Goal: Information Seeking & Learning: Understand process/instructions

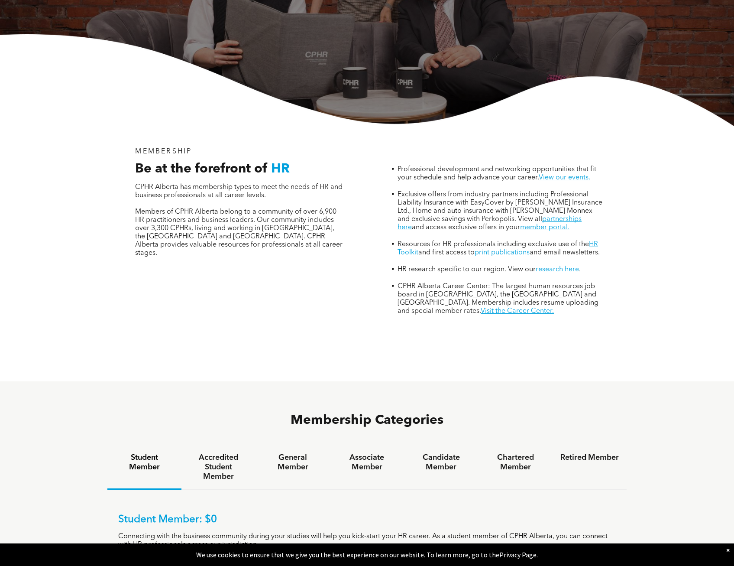
scroll to position [303, 0]
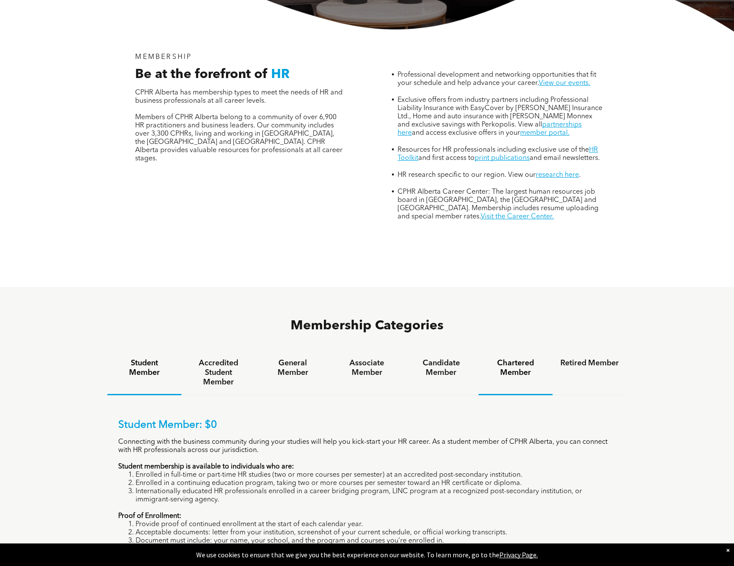
click at [516, 358] on h4 "Chartered Member" at bounding box center [515, 367] width 58 height 19
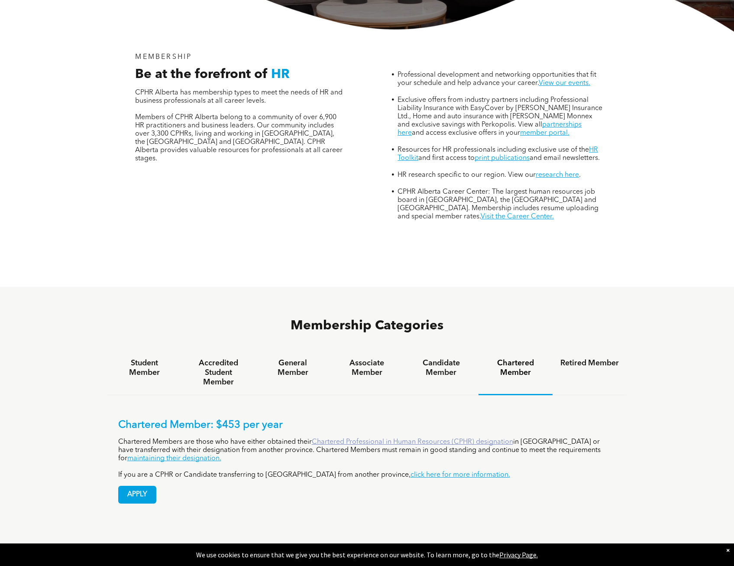
click at [443, 438] on link "Chartered Professional in Human Resources (CPHR) designation" at bounding box center [412, 441] width 201 height 7
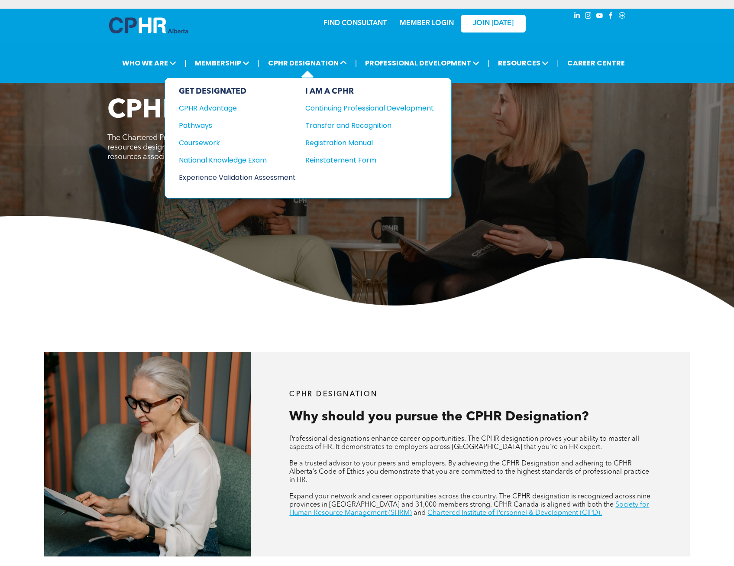
click at [233, 176] on div "Experience Validation Assessment" at bounding box center [231, 177] width 105 height 11
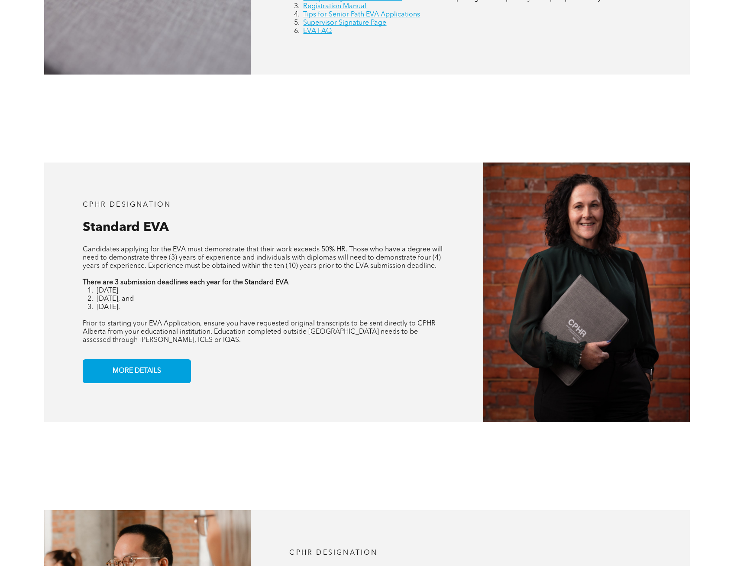
scroll to position [650, 0]
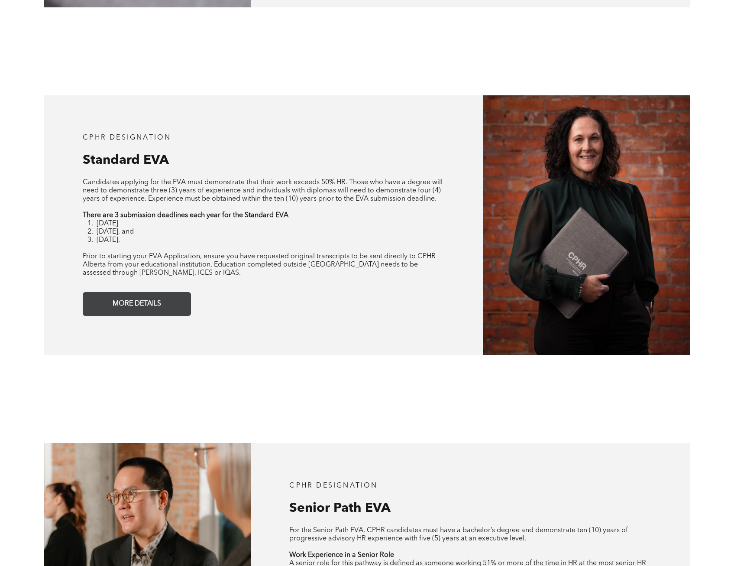
click at [168, 306] on link "MORE DETAILS" at bounding box center [137, 304] width 108 height 24
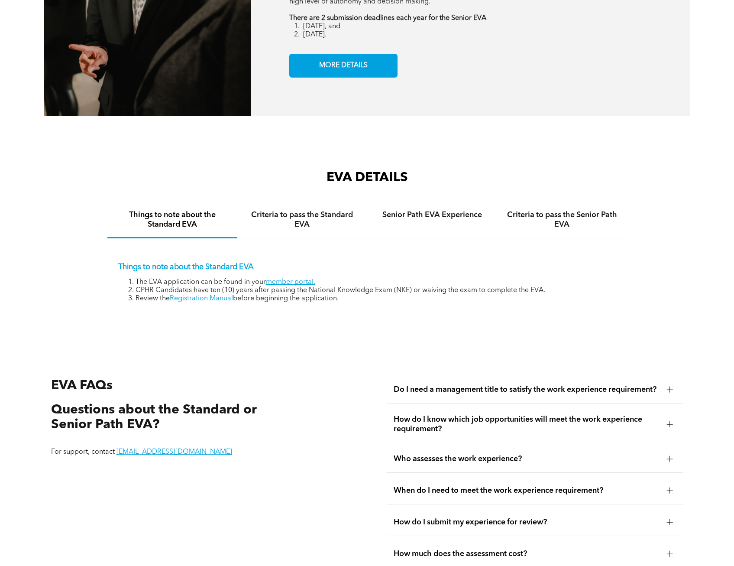
scroll to position [1214, 0]
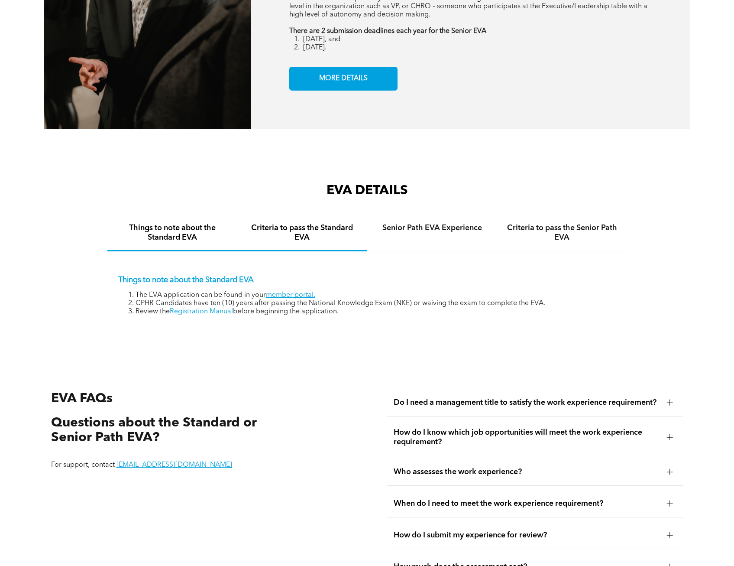
click at [283, 232] on h4 "Criteria to pass the Standard EVA" at bounding box center [302, 232] width 114 height 19
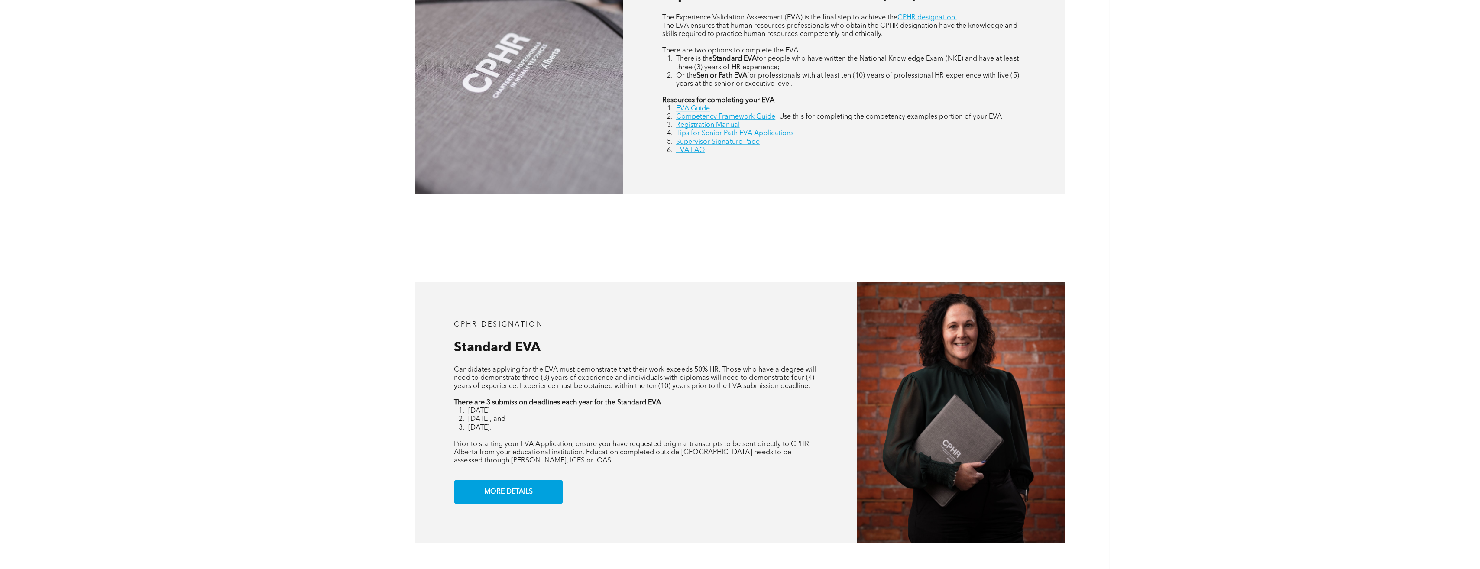
scroll to position [348, 0]
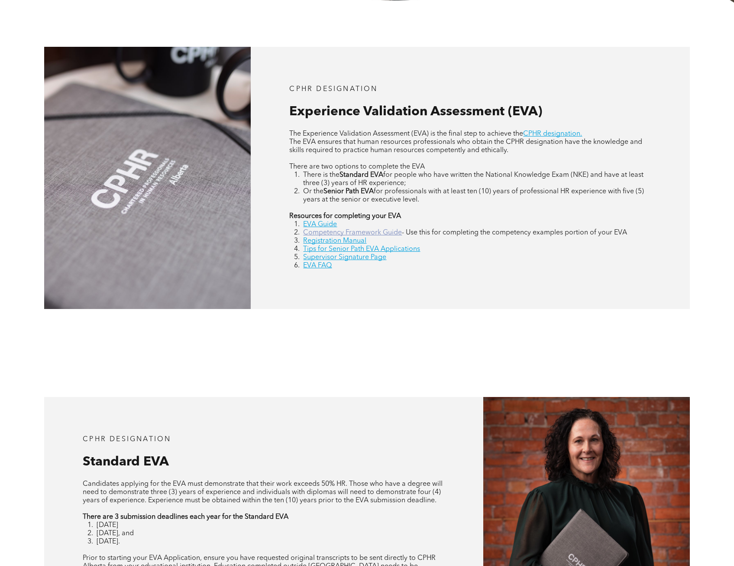
click at [359, 233] on link "Competency Framework Guide" at bounding box center [352, 232] width 99 height 7
